Goal: Information Seeking & Learning: Learn about a topic

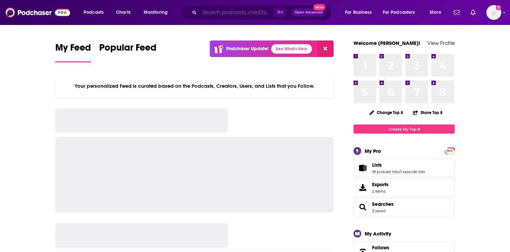
click at [211, 17] on input "Search podcasts, credits, & more..." at bounding box center [236, 12] width 75 height 11
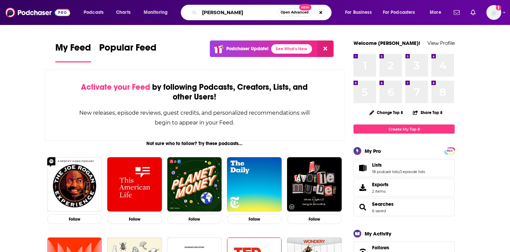
type input "[PERSON_NAME]"
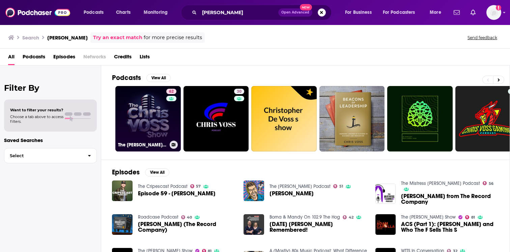
click at [157, 120] on link "62 The [PERSON_NAME] Show" at bounding box center [147, 118] width 65 height 65
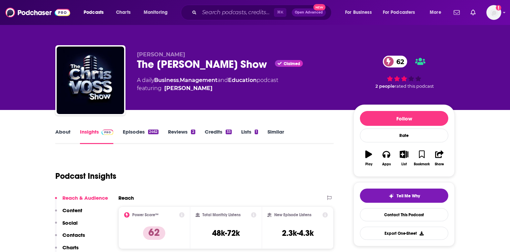
scroll to position [0, 0]
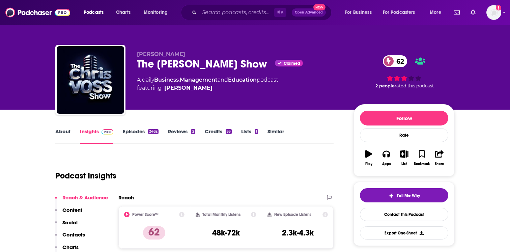
click at [153, 130] on div "2462" at bounding box center [153, 131] width 10 height 5
